Goal: Task Accomplishment & Management: Manage account settings

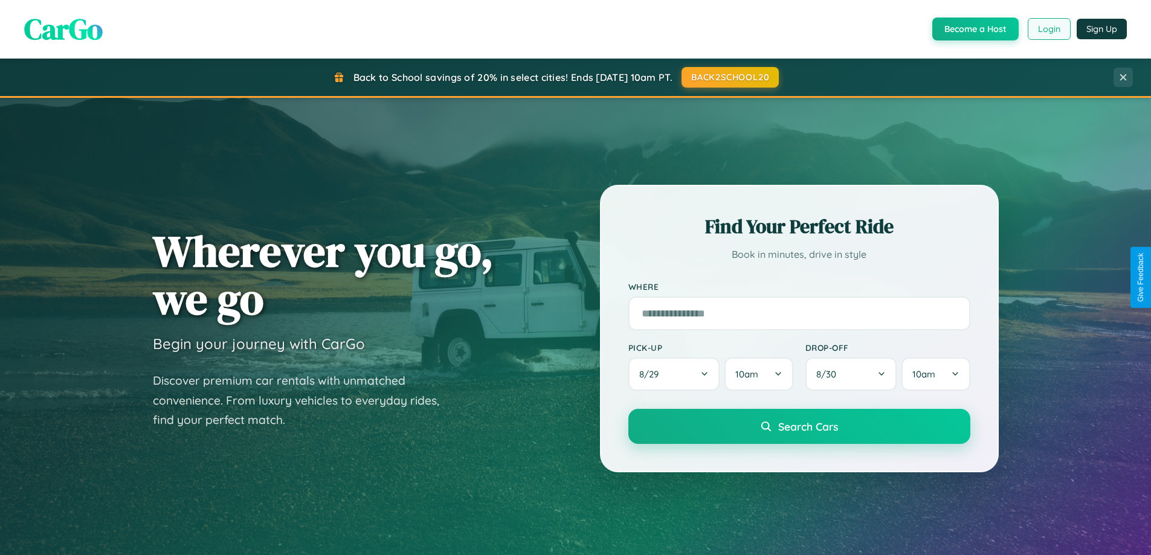
click at [1049, 29] on button "Login" at bounding box center [1049, 29] width 43 height 22
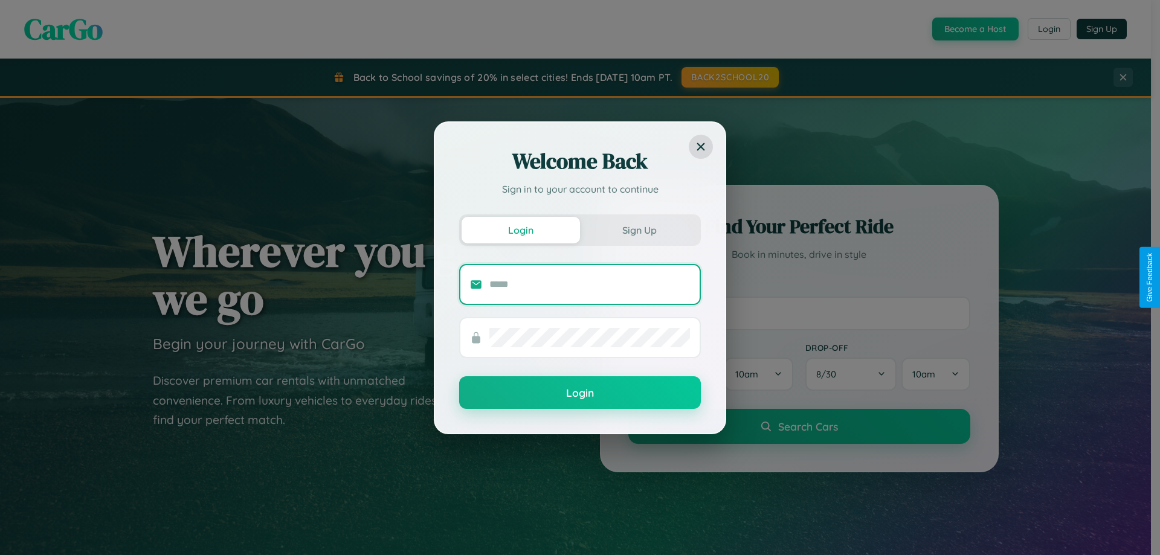
click at [590, 284] on input "text" at bounding box center [590, 284] width 201 height 19
type input "**********"
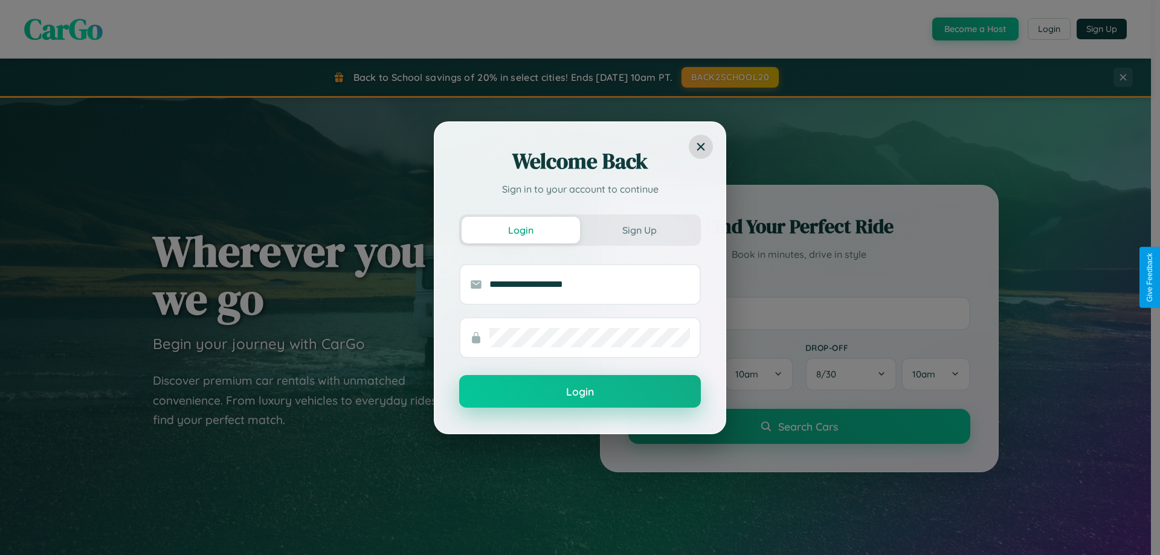
click at [580, 392] on button "Login" at bounding box center [580, 391] width 242 height 33
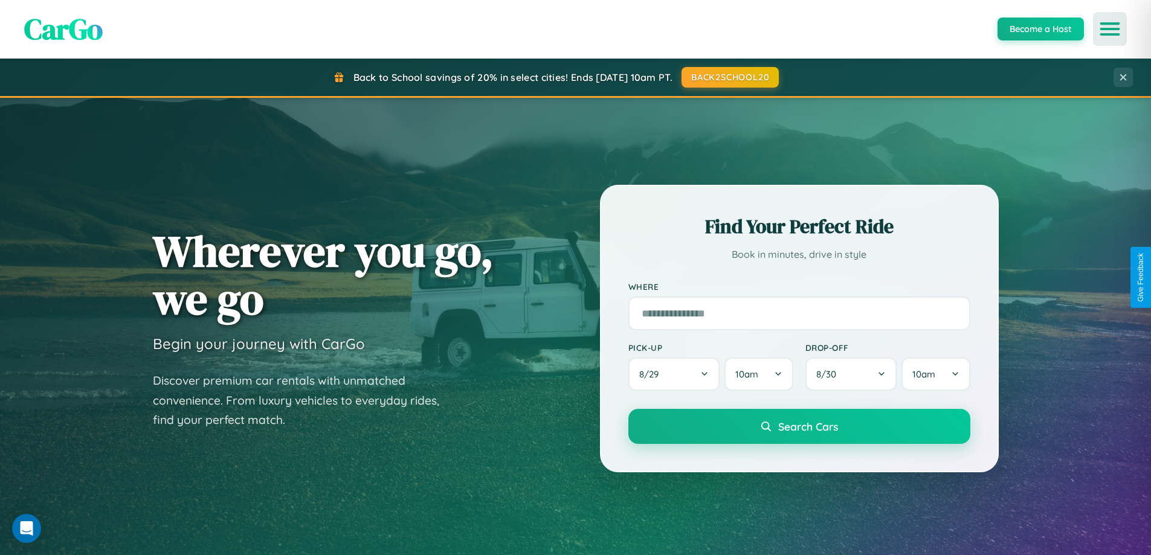
click at [1110, 29] on icon "Open menu" at bounding box center [1111, 29] width 18 height 11
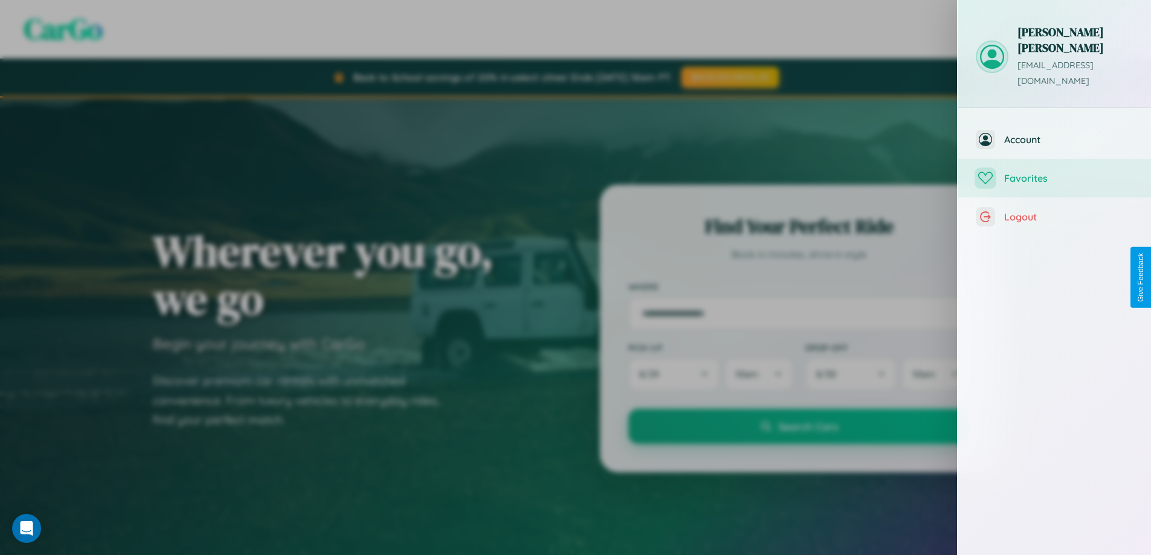
click at [1055, 172] on span "Favorites" at bounding box center [1068, 178] width 129 height 12
